Goal: Information Seeking & Learning: Learn about a topic

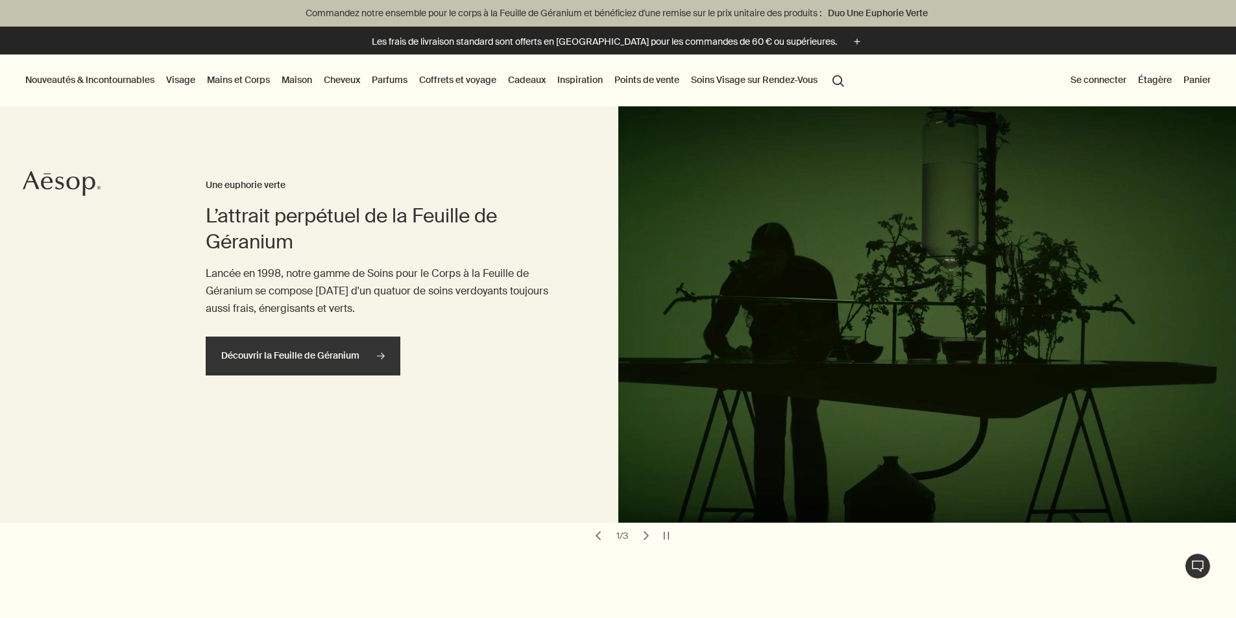
click at [300, 361] on link "Découvrir la Feuille de Géranium rightArrow" at bounding box center [303, 356] width 195 height 39
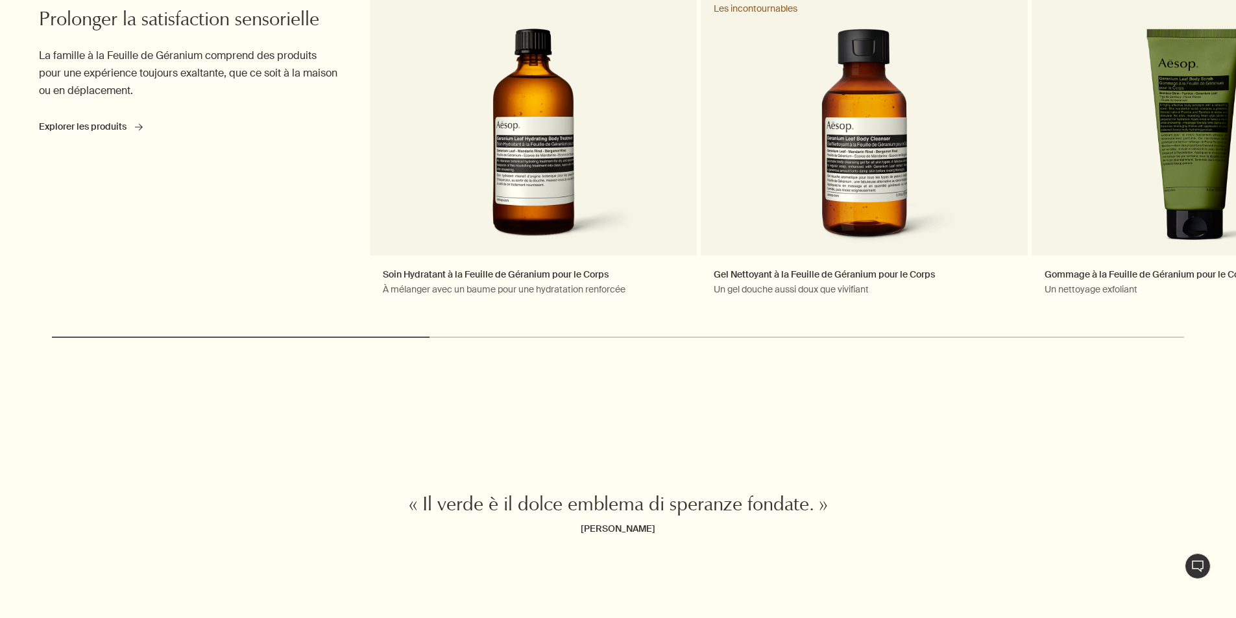
scroll to position [4023, 0]
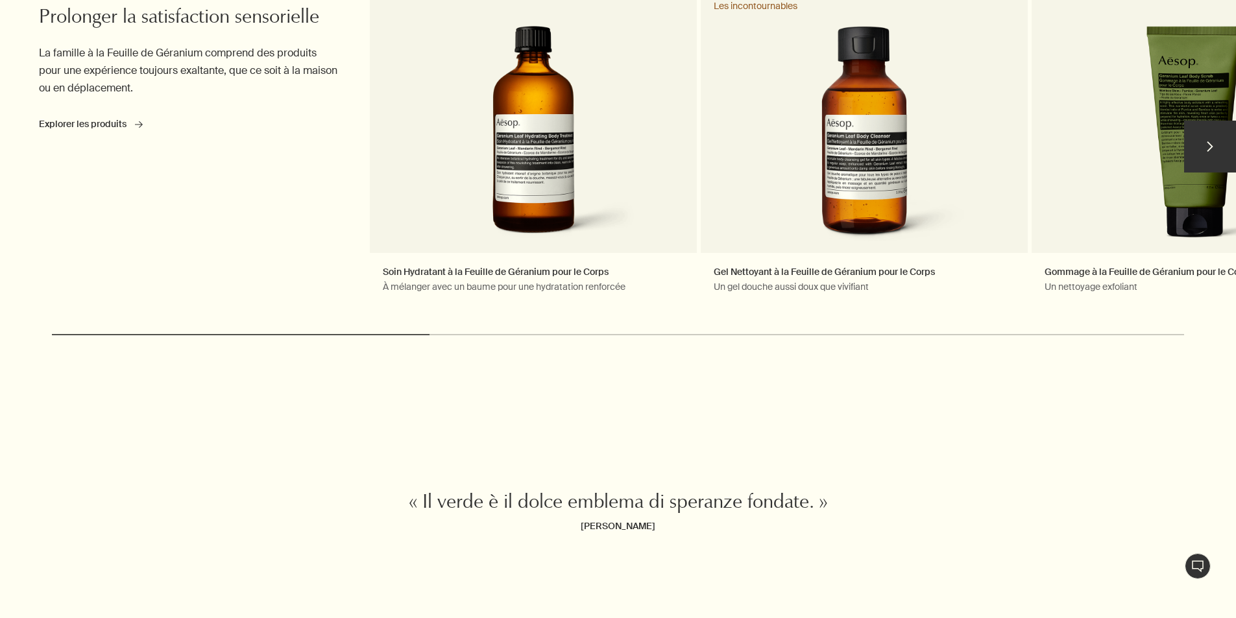
drag, startPoint x: 356, startPoint y: 336, endPoint x: 418, endPoint y: 336, distance: 62.3
click at [418, 336] on div "chevron Prolonger la satisfaction sensorielle Constamment entraînante La famill…" at bounding box center [618, 172] width 1236 height 378
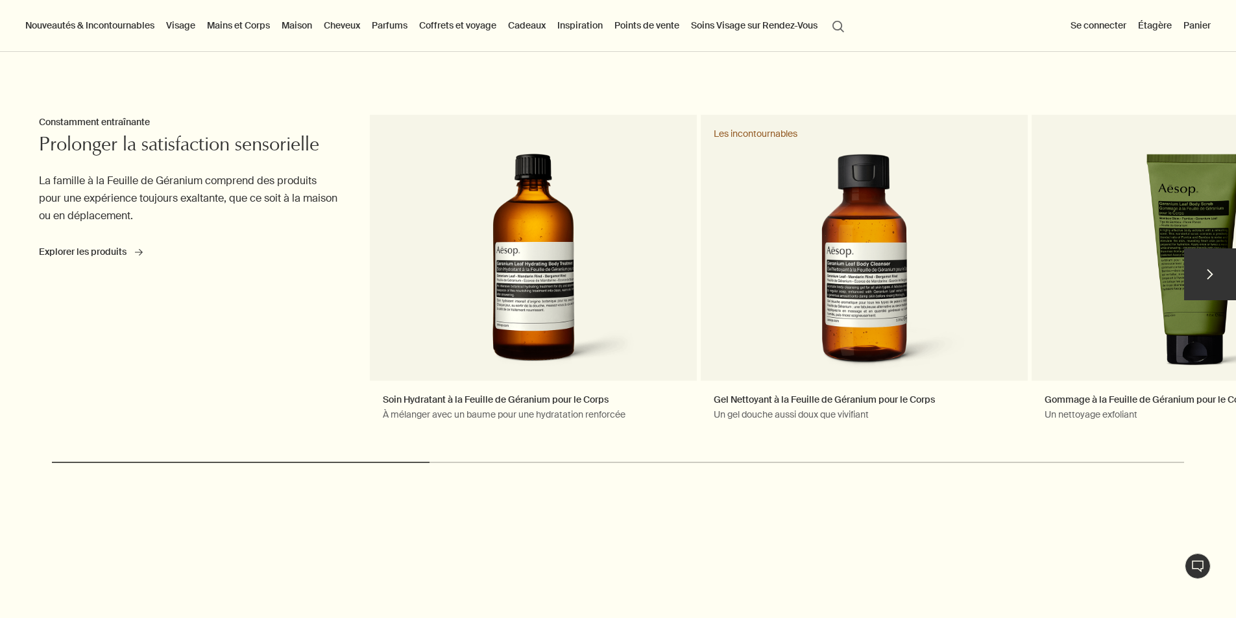
scroll to position [3893, 0]
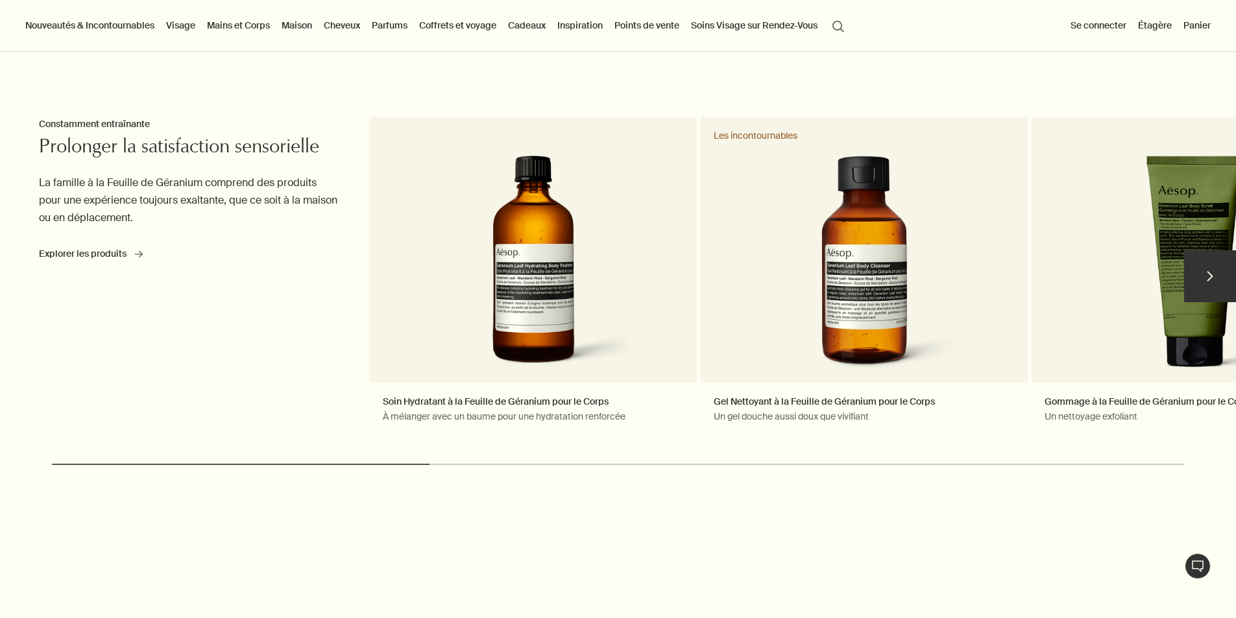
click at [1224, 284] on button "chevron" at bounding box center [1210, 276] width 52 height 52
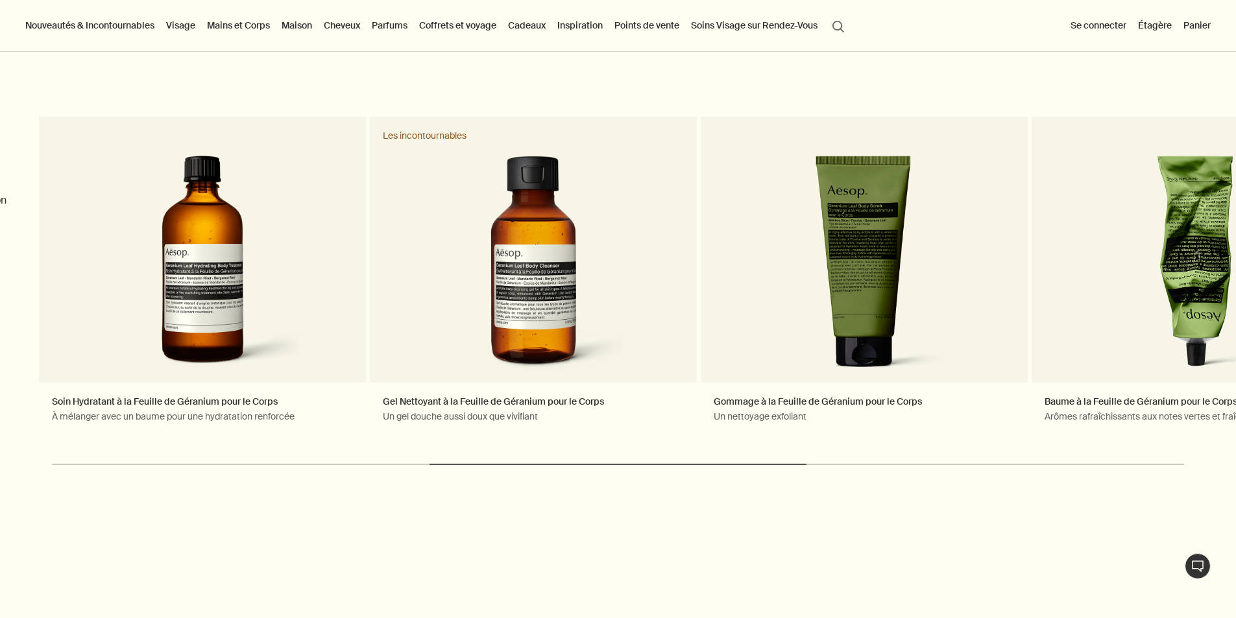
click at [134, 26] on button "Nouveautés & Incontournables" at bounding box center [90, 25] width 134 height 17
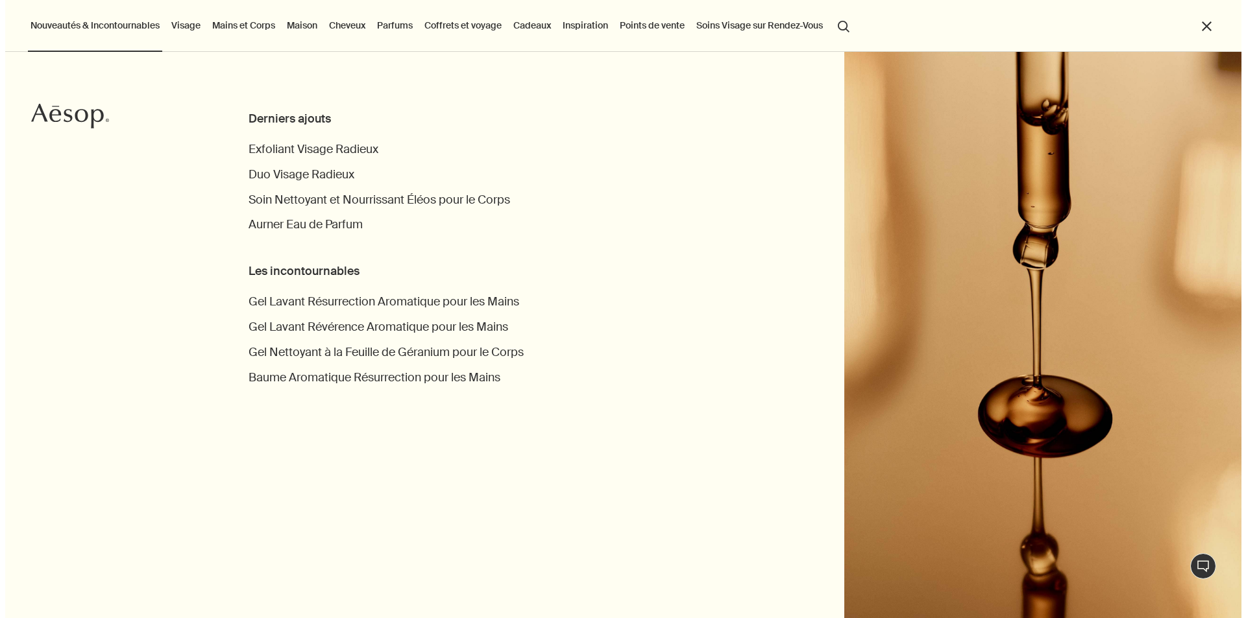
scroll to position [3898, 0]
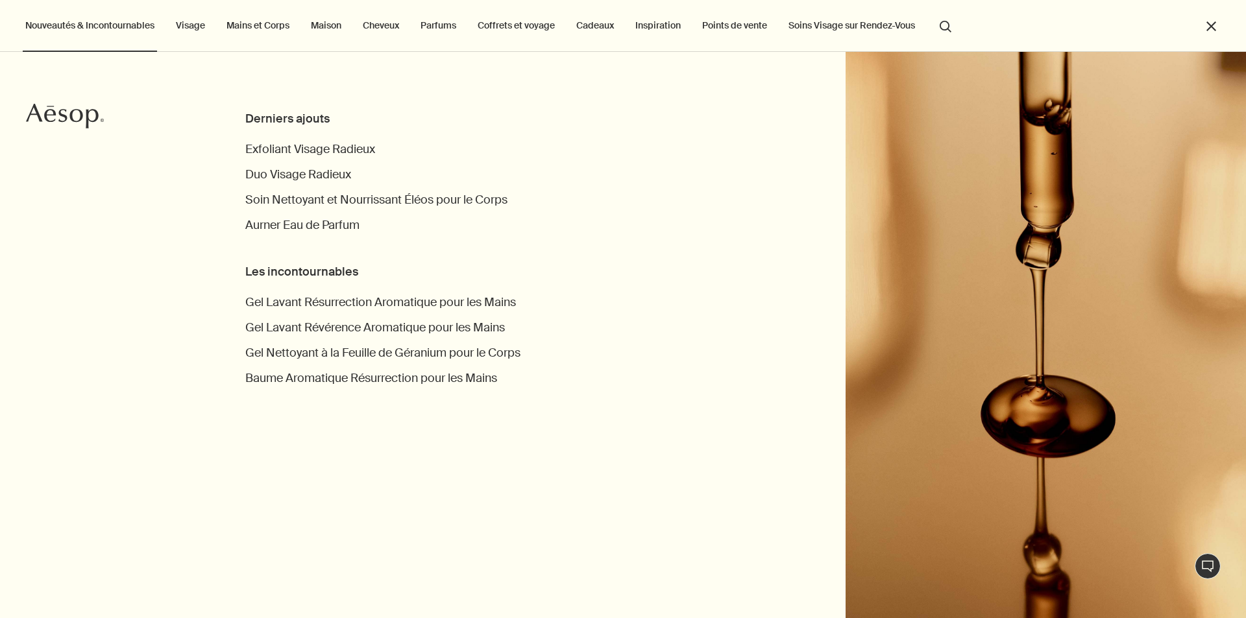
click at [261, 27] on link "Mains et Corps" at bounding box center [258, 25] width 68 height 17
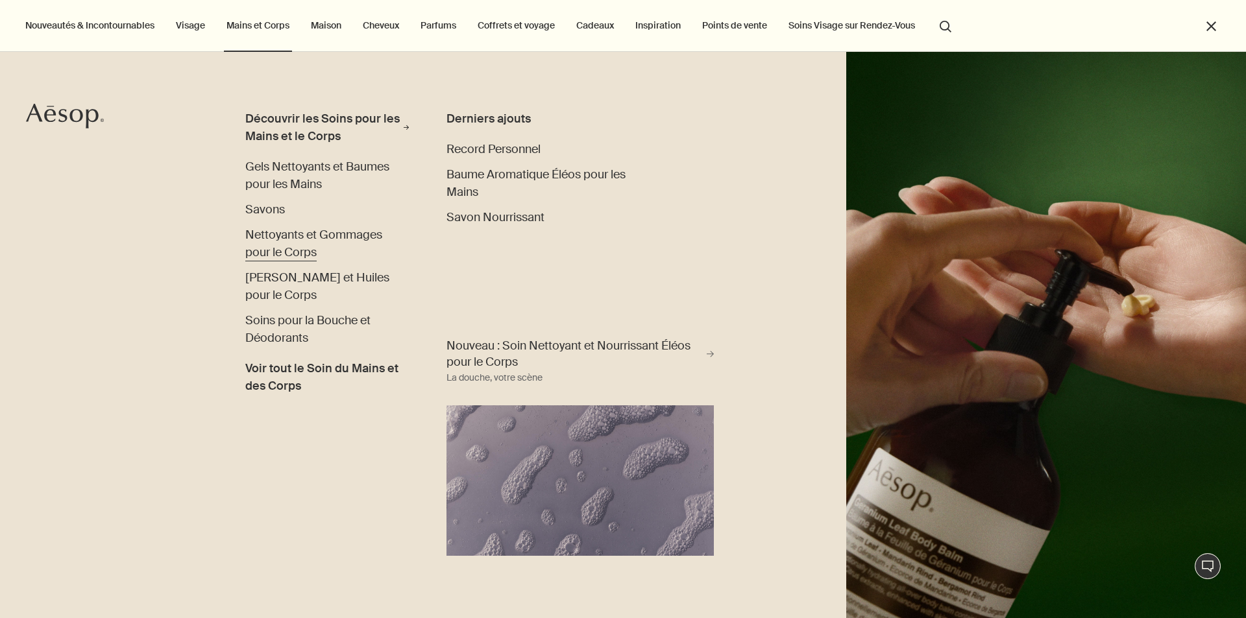
click at [308, 249] on span "Nettoyants et Gommages pour le Corps" at bounding box center [313, 243] width 137 height 33
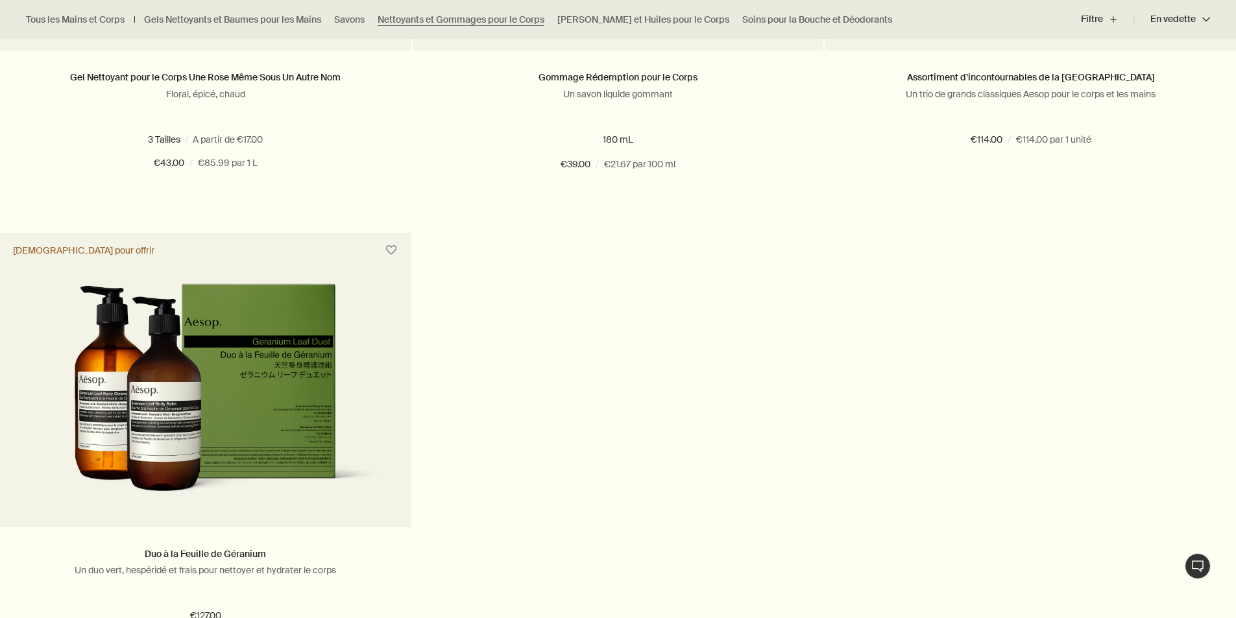
scroll to position [1817, 0]
